Goal: Task Accomplishment & Management: Manage account settings

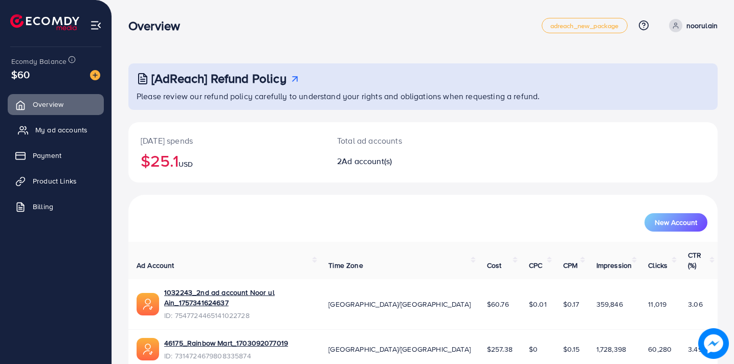
click at [75, 130] on span "My ad accounts" at bounding box center [61, 130] width 52 height 10
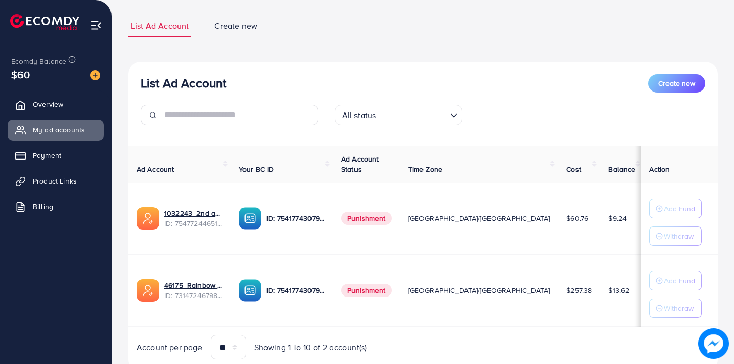
scroll to position [97, 0]
